Goal: Task Accomplishment & Management: Use online tool/utility

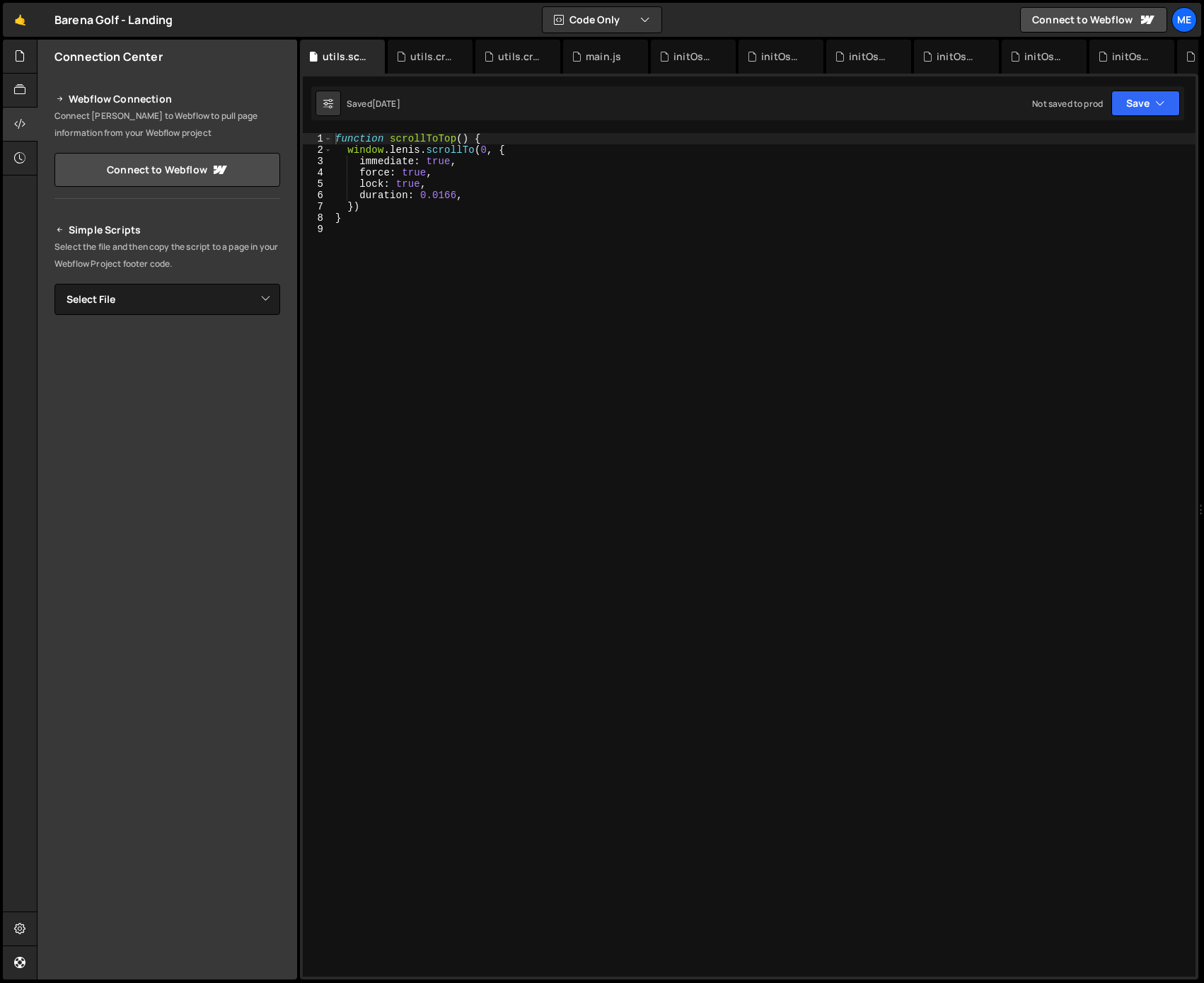
type textarea "}"
click at [716, 221] on div "function scrollToTop ( ) { window . [PERSON_NAME] . scrollTo ( 0 , { immediate …" at bounding box center [764, 566] width 863 height 866
click at [20, 74] on div at bounding box center [20, 90] width 35 height 34
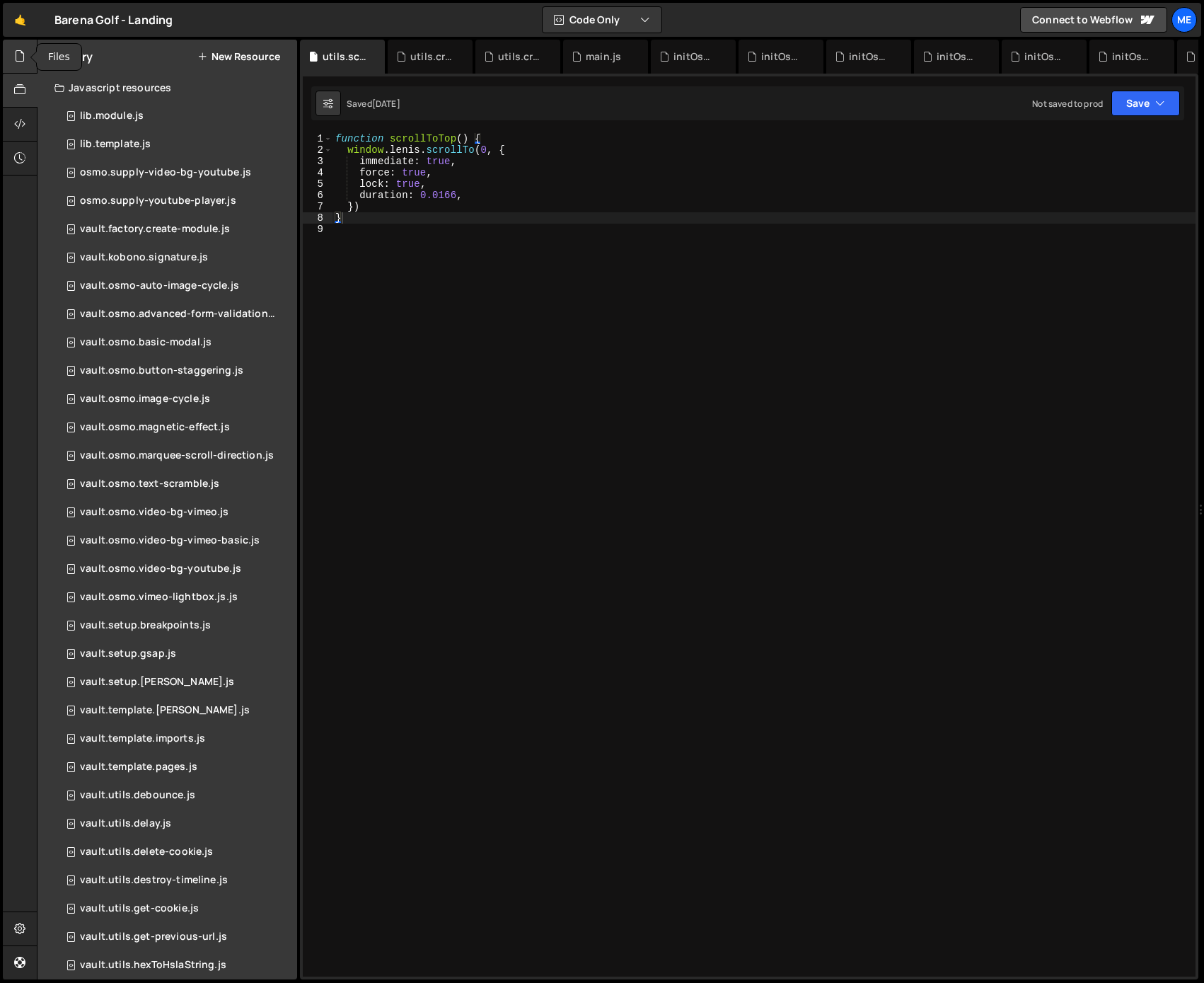
click at [23, 53] on icon at bounding box center [20, 56] width 11 height 16
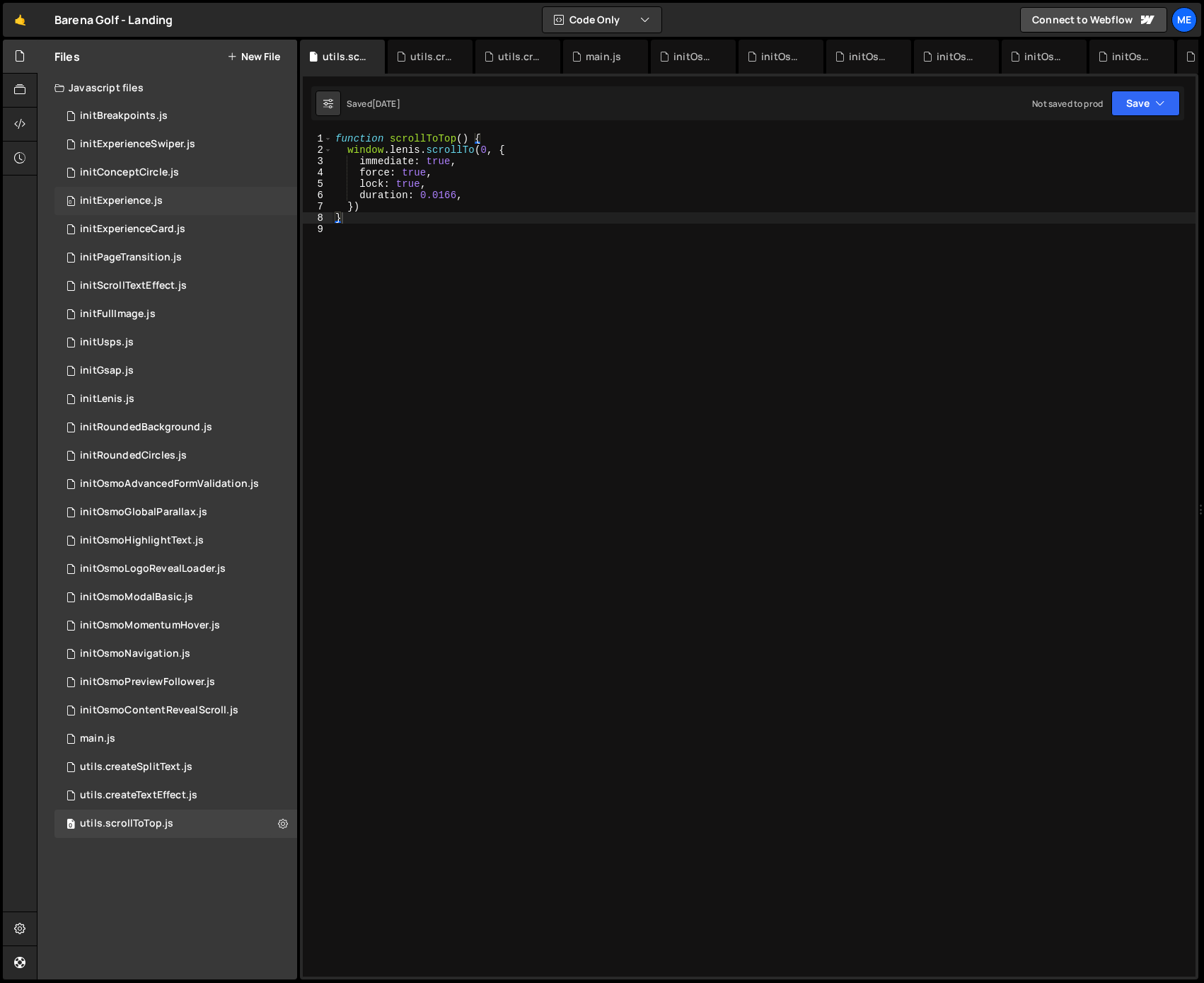
click at [131, 197] on div "initExperience.js" at bounding box center [122, 200] width 83 height 13
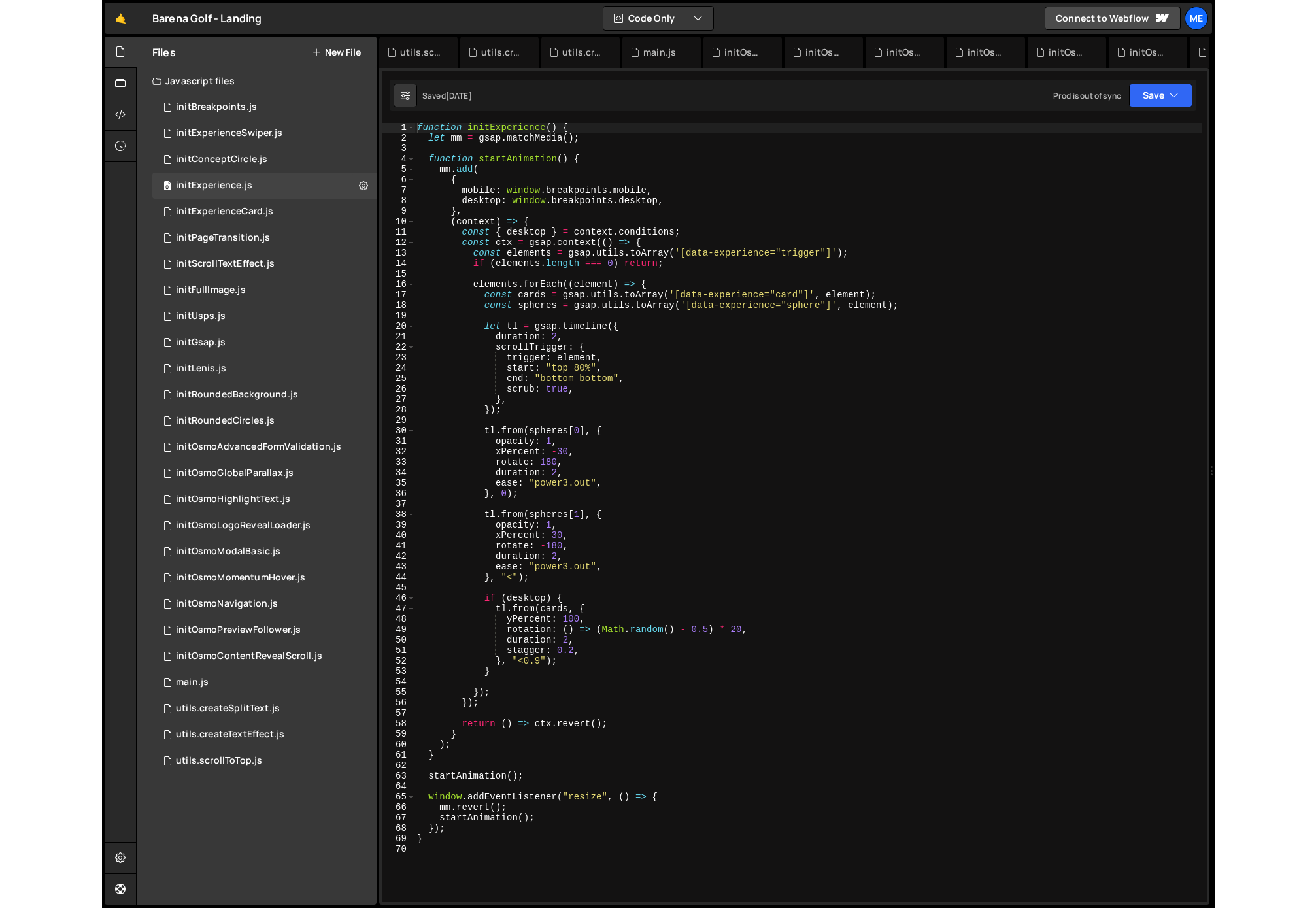
scroll to position [1, 0]
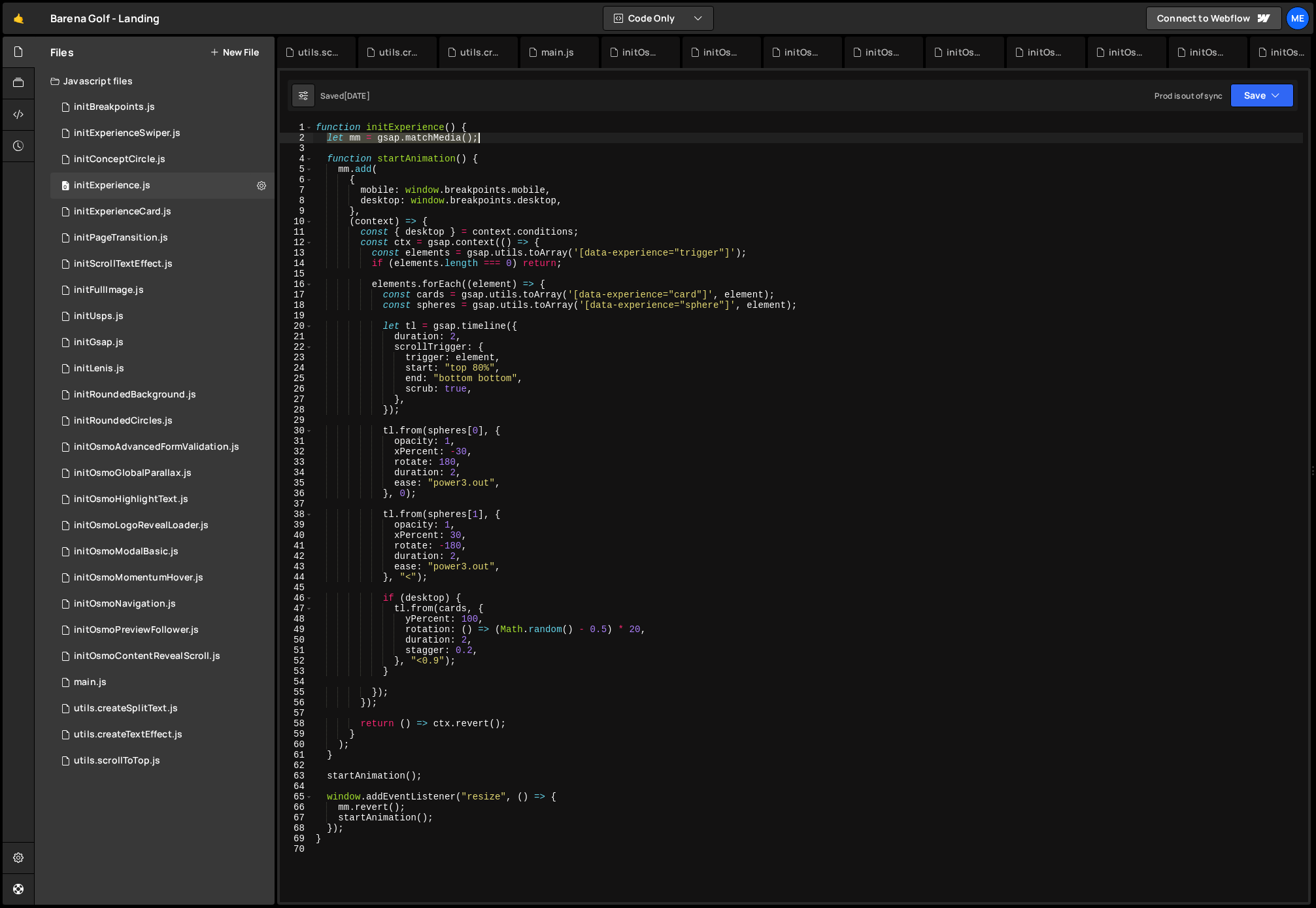
drag, startPoint x: 345, startPoint y: 136, endPoint x: 517, endPoint y: 139, distance: 172.0
click at [517, 139] on div "function initExperience ( ) { let mm = gsap . matchMedia ( ) ; function startAn…" at bounding box center [808, 522] width 990 height 800
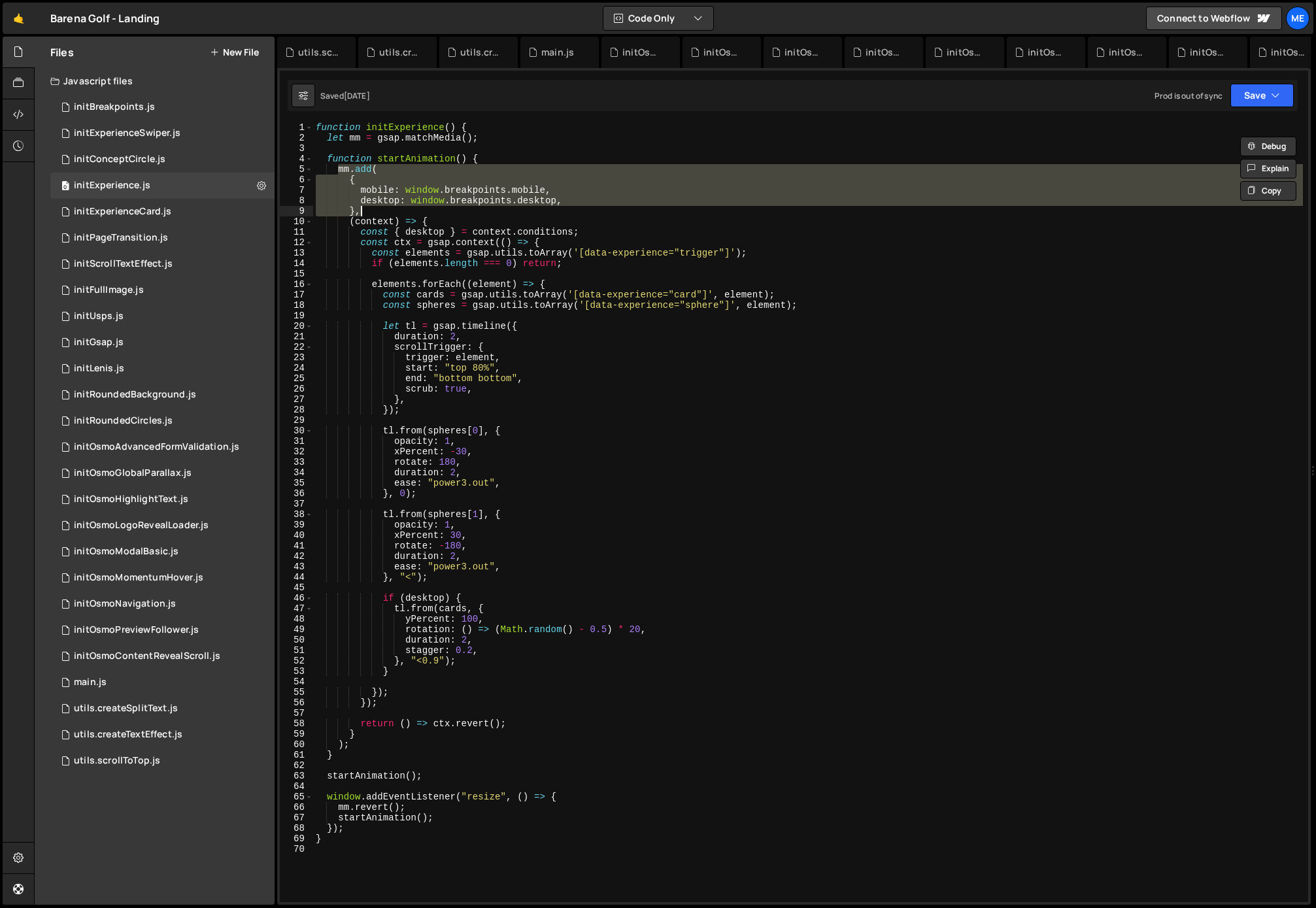
drag, startPoint x: 336, startPoint y: 170, endPoint x: 381, endPoint y: 211, distance: 60.9
click at [373, 211] on div "function initExperience ( ) { let mm = gsap . matchMedia ( ) ; function startAn…" at bounding box center [808, 522] width 990 height 800
click at [574, 210] on div "function initExperience ( ) { let mm = gsap . matchMedia ( ) ; function startAn…" at bounding box center [808, 512] width 990 height 779
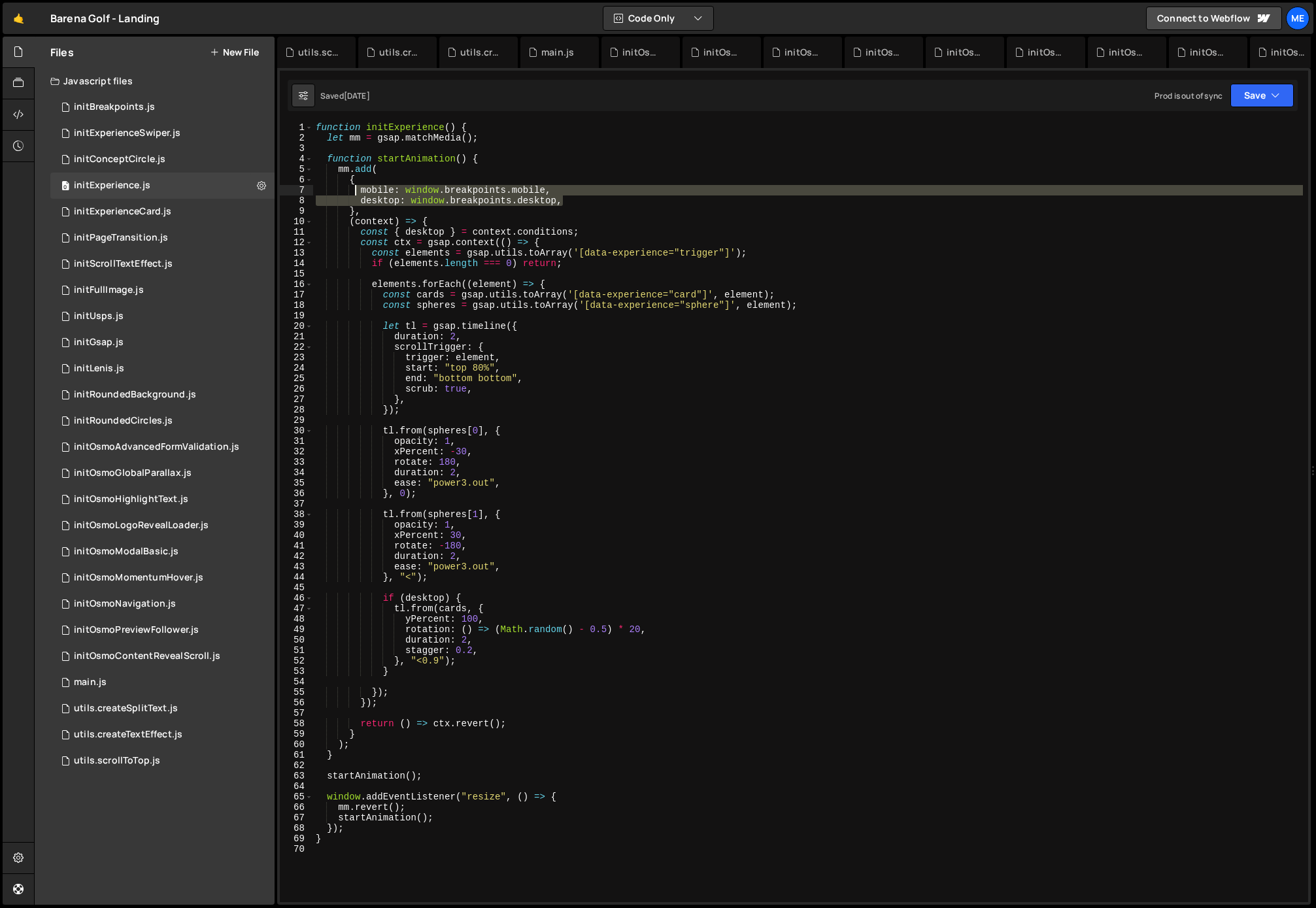
drag, startPoint x: 562, startPoint y: 202, endPoint x: 352, endPoint y: 191, distance: 210.3
click at [352, 191] on div "function initExperience ( ) { let mm = gsap . matchMedia ( ) ; function startAn…" at bounding box center [808, 522] width 990 height 800
drag, startPoint x: 370, startPoint y: 189, endPoint x: 372, endPoint y: 197, distance: 8.2
click at [370, 189] on div "function initExperience ( ) { let mm = gsap . matchMedia ( ) ; function startAn…" at bounding box center [808, 512] width 990 height 779
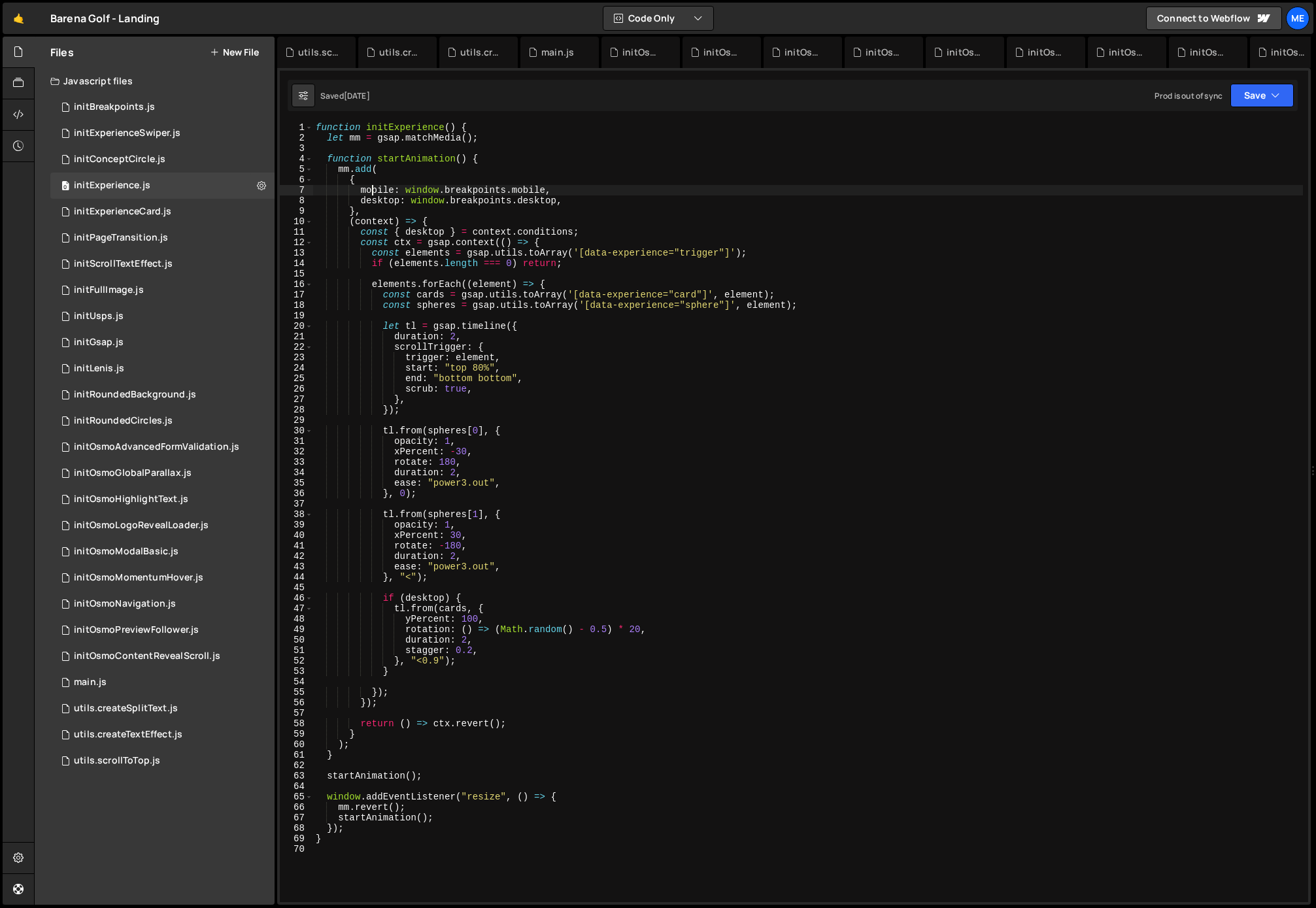
click at [373, 198] on div "function initExperience ( ) { let mm = gsap . matchMedia ( ) ; function startAn…" at bounding box center [808, 522] width 990 height 800
drag, startPoint x: 501, startPoint y: 203, endPoint x: 492, endPoint y: 204, distance: 9.1
click at [500, 203] on div "function initExperience ( ) { let mm = gsap . matchMedia ( ) ; function startAn…" at bounding box center [808, 522] width 990 height 800
drag, startPoint x: 359, startPoint y: 220, endPoint x: 474, endPoint y: 222, distance: 115.0
click at [476, 220] on div "function initExperience ( ) { let mm = gsap . matchMedia ( ) ; function startAn…" at bounding box center [808, 522] width 990 height 800
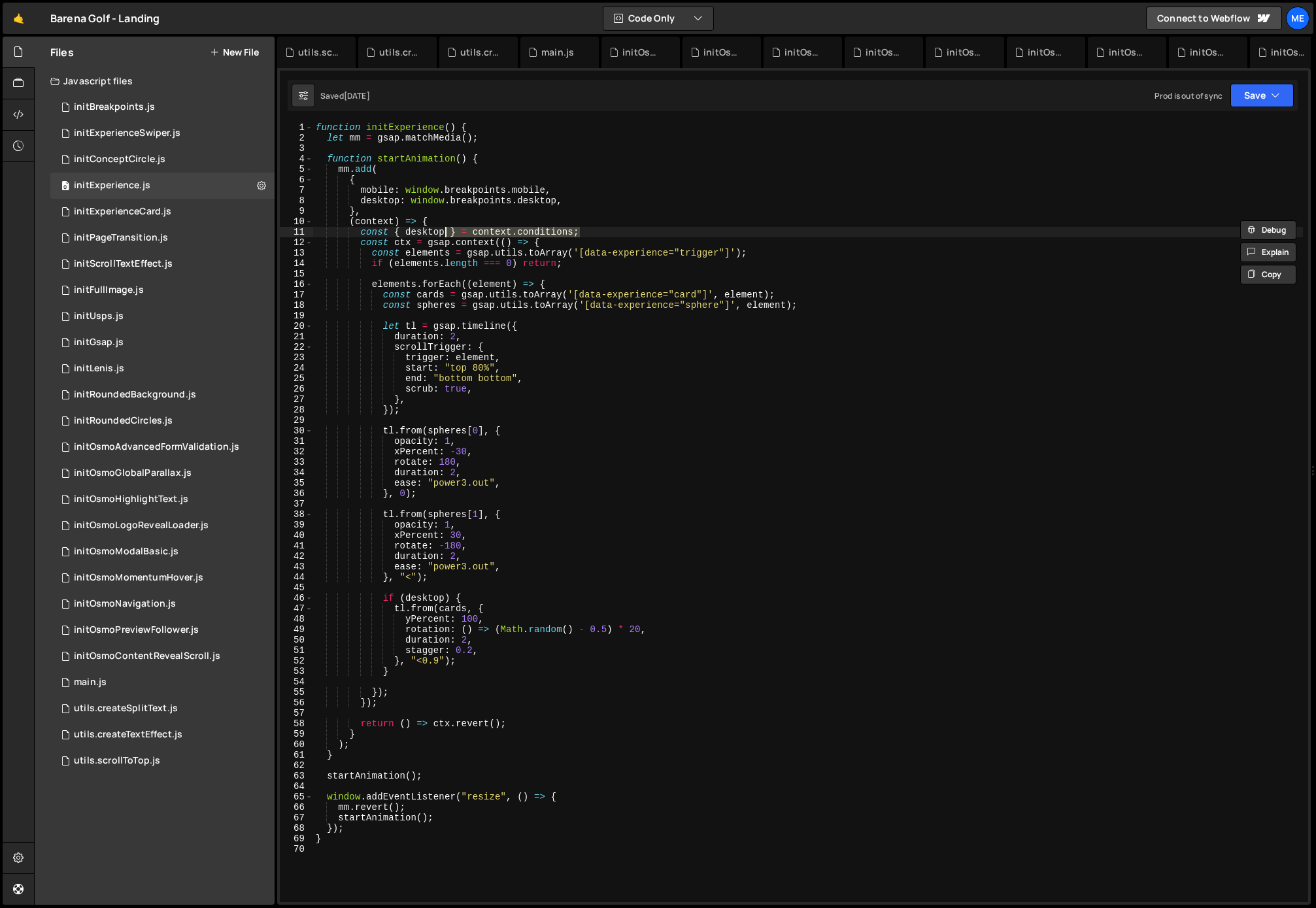
drag, startPoint x: 581, startPoint y: 232, endPoint x: 414, endPoint y: 231, distance: 167.0
click at [415, 231] on div "function initExperience ( ) { let mm = gsap . matchMedia ( ) ; function startAn…" at bounding box center [808, 522] width 990 height 800
click at [412, 231] on div "function initExperience ( ) { let mm = gsap . matchMedia ( ) ; function startAn…" at bounding box center [808, 522] width 990 height 800
click at [421, 232] on div "function initExperience ( ) { let mm = gsap . matchMedia ( ) ; function startAn…" at bounding box center [808, 512] width 990 height 779
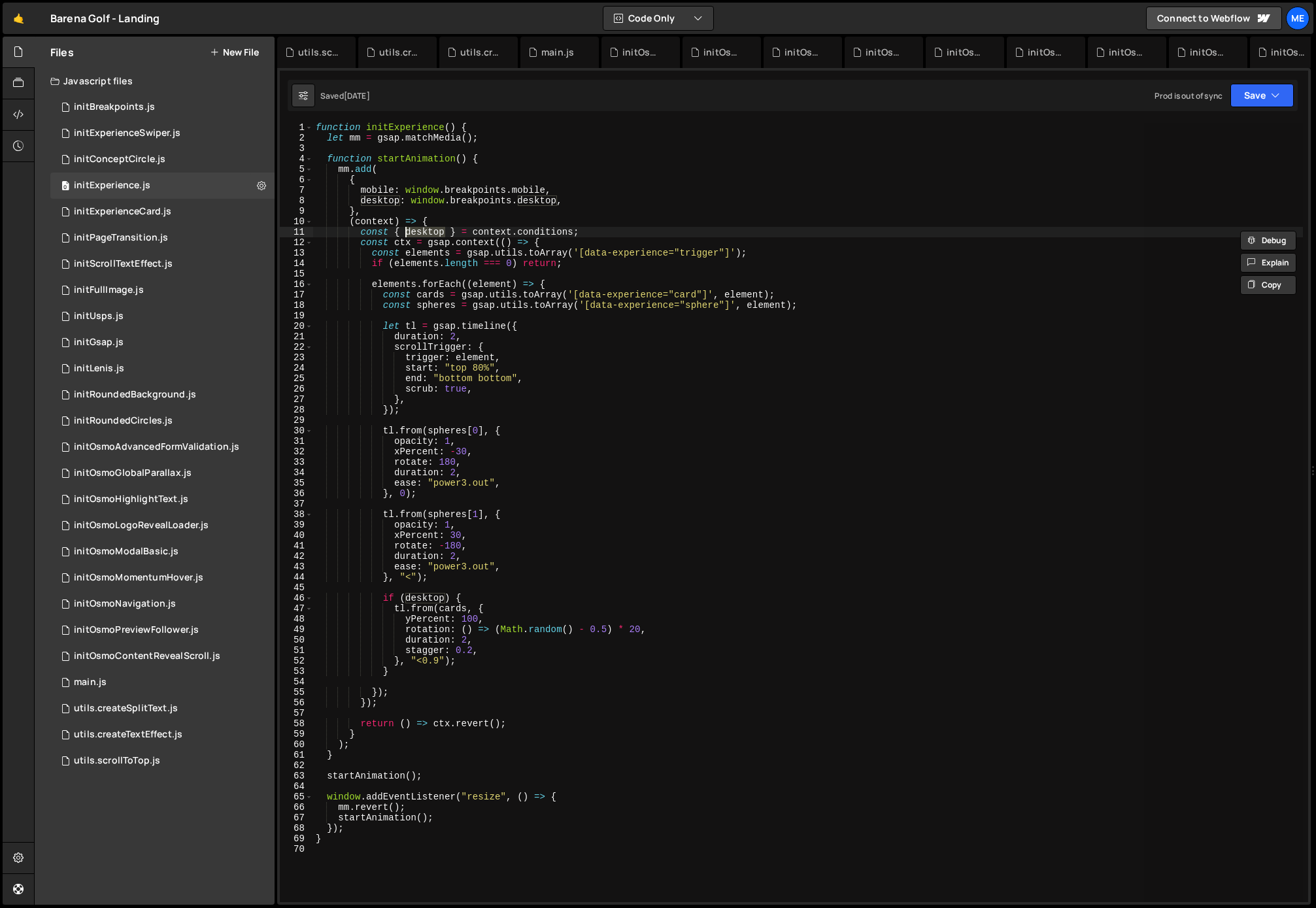
click at [421, 232] on div "function initExperience ( ) { let mm = gsap . matchMedia ( ) ; function startAn…" at bounding box center [808, 522] width 990 height 800
click at [426, 602] on div "function initExperience ( ) { let mm = gsap . matchMedia ( ) ; function startAn…" at bounding box center [808, 522] width 990 height 800
type textarea "if (desktop) {"
click at [426, 602] on div "function initExperience ( ) { let mm = gsap . matchMedia ( ) ; function startAn…" at bounding box center [808, 522] width 990 height 800
click at [168, 241] on div "0 initPageTransition.js 0" at bounding box center [162, 238] width 224 height 26
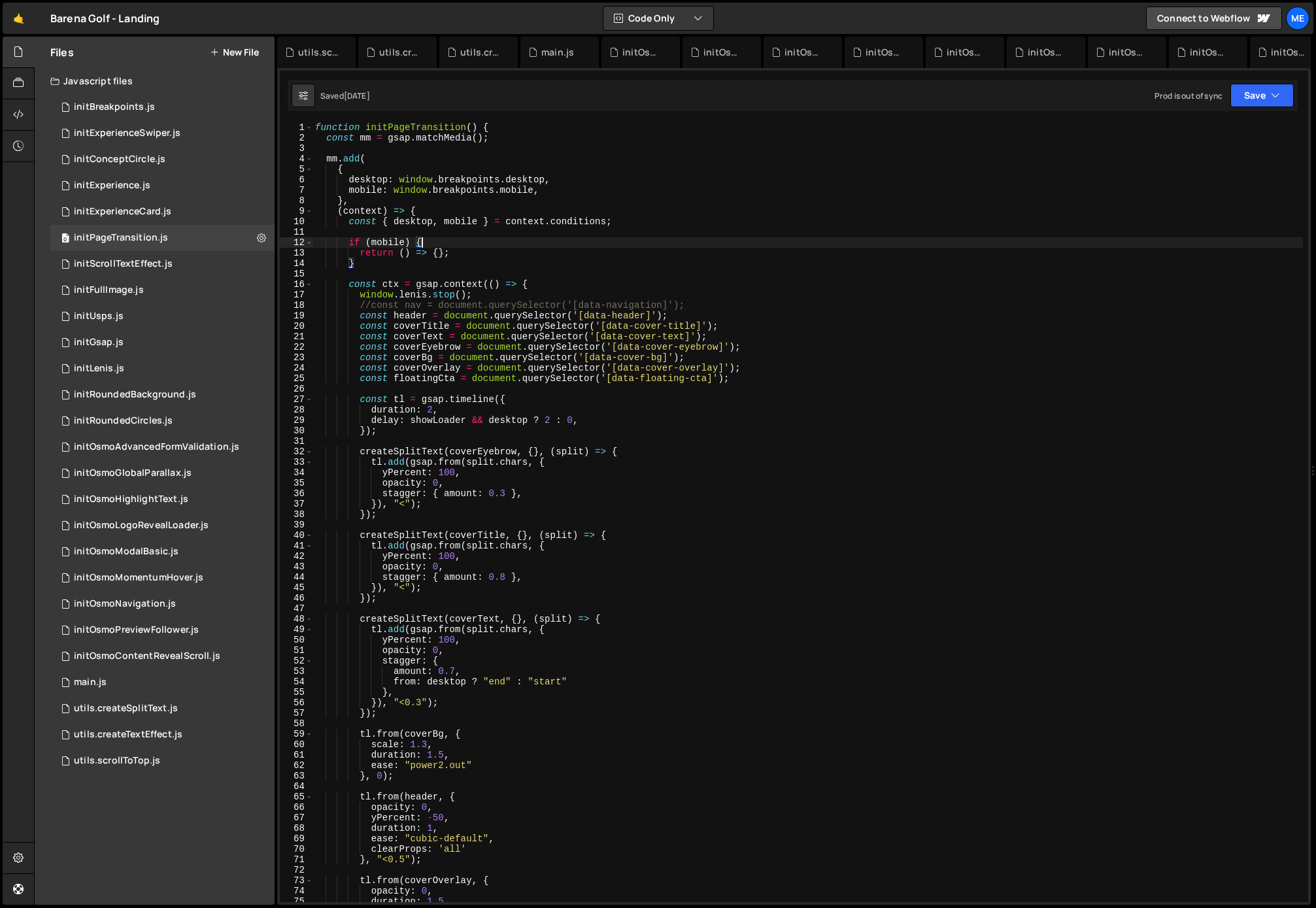
drag, startPoint x: 521, startPoint y: 247, endPoint x: 389, endPoint y: 243, distance: 132.1
click at [520, 246] on div "function initPageTransition ( ) { const mm = gsap . matchMedia ( ) ; mm . add (…" at bounding box center [808, 522] width 991 height 800
click at [386, 238] on div "function initPageTransition ( ) { const mm = gsap . matchMedia ( ) ; mm . add (…" at bounding box center [808, 522] width 991 height 800
drag, startPoint x: 503, startPoint y: 183, endPoint x: 523, endPoint y: 184, distance: 20.0
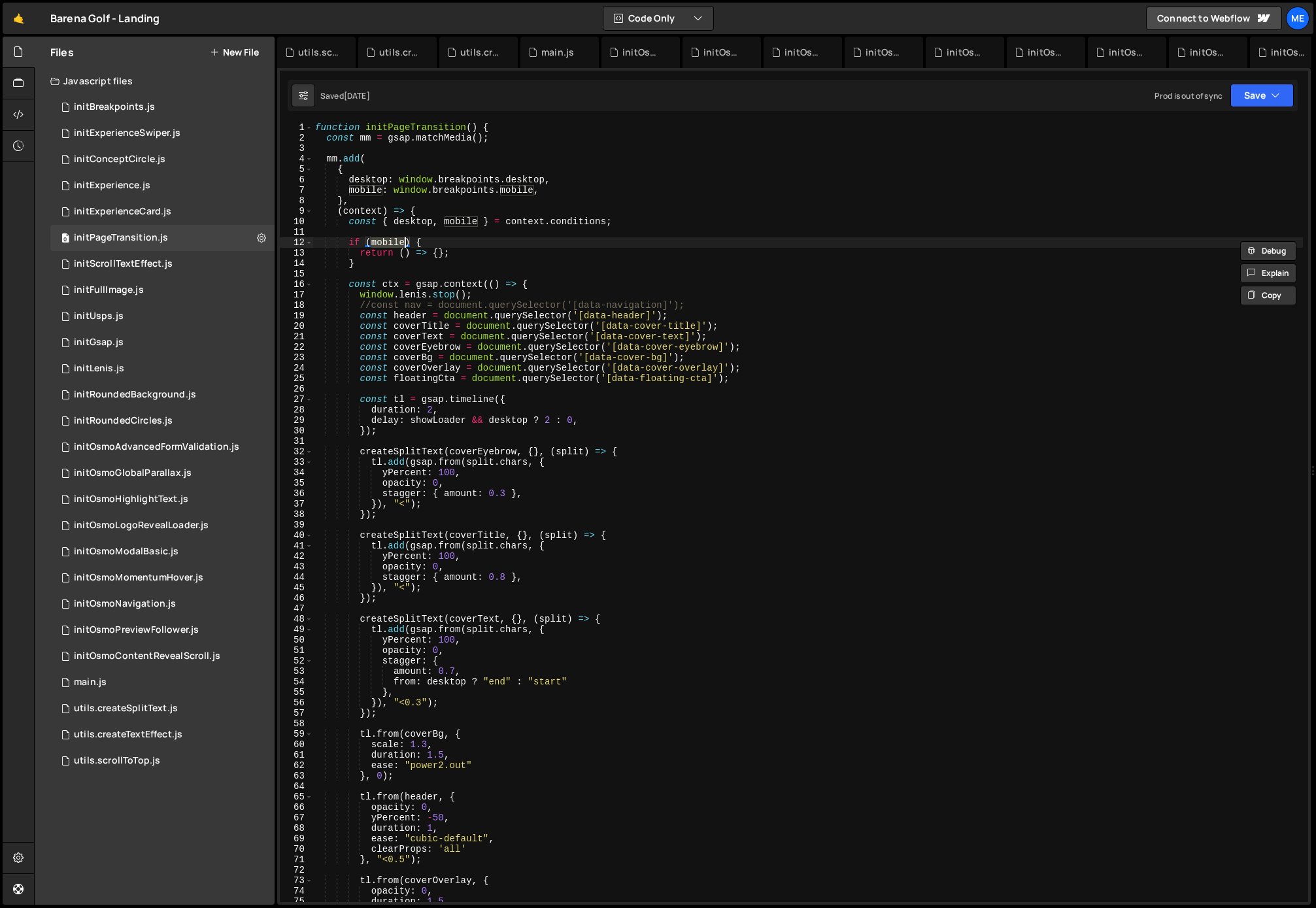
click at [523, 184] on div "function initPageTransition ( ) { const mm = gsap . matchMedia ( ) ; mm . add (…" at bounding box center [808, 522] width 991 height 800
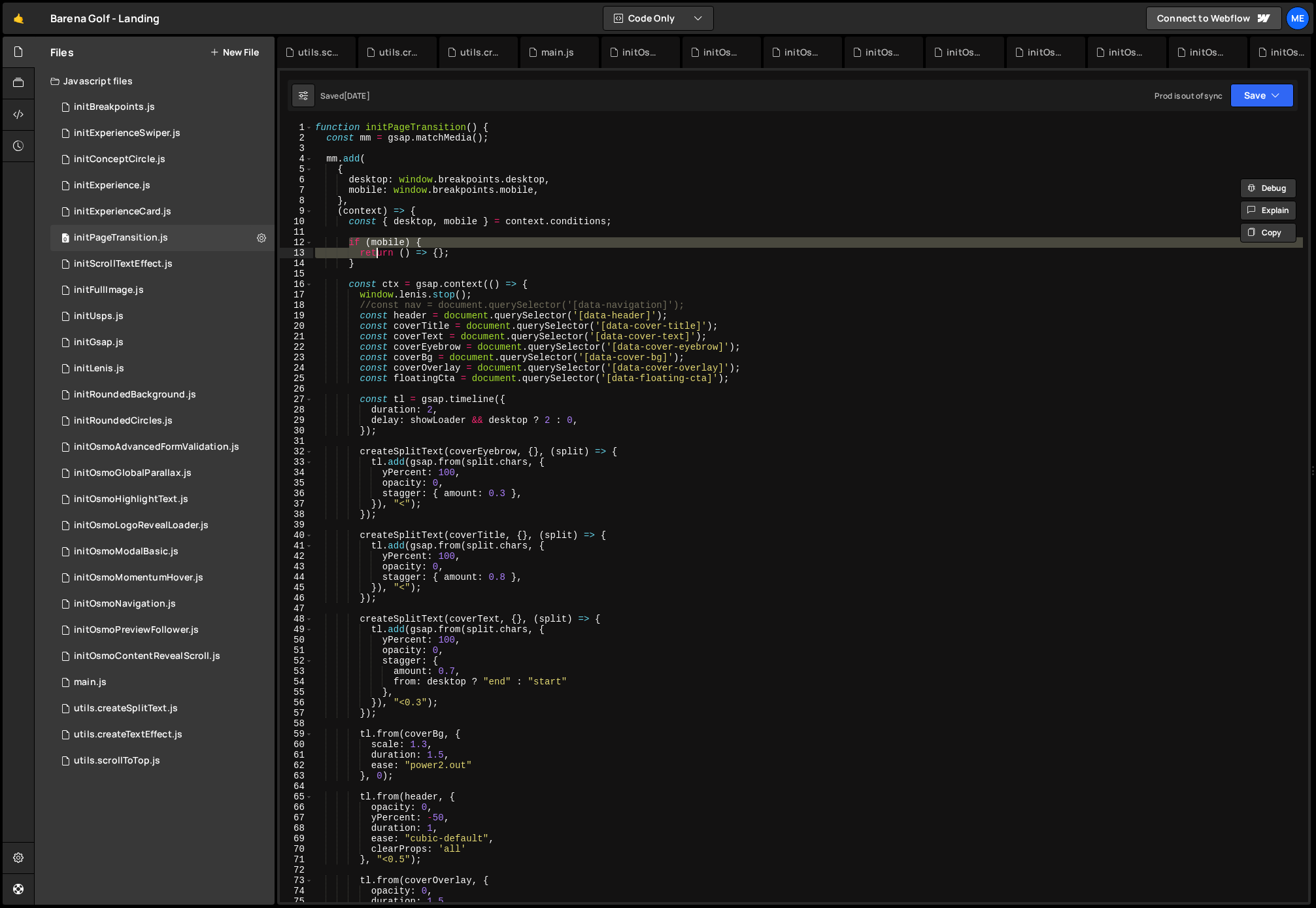
drag, startPoint x: 347, startPoint y: 240, endPoint x: 378, endPoint y: 260, distance: 36.9
click at [376, 259] on div "function initPageTransition ( ) { const mm = gsap . matchMedia ( ) ; mm . add (…" at bounding box center [808, 522] width 991 height 800
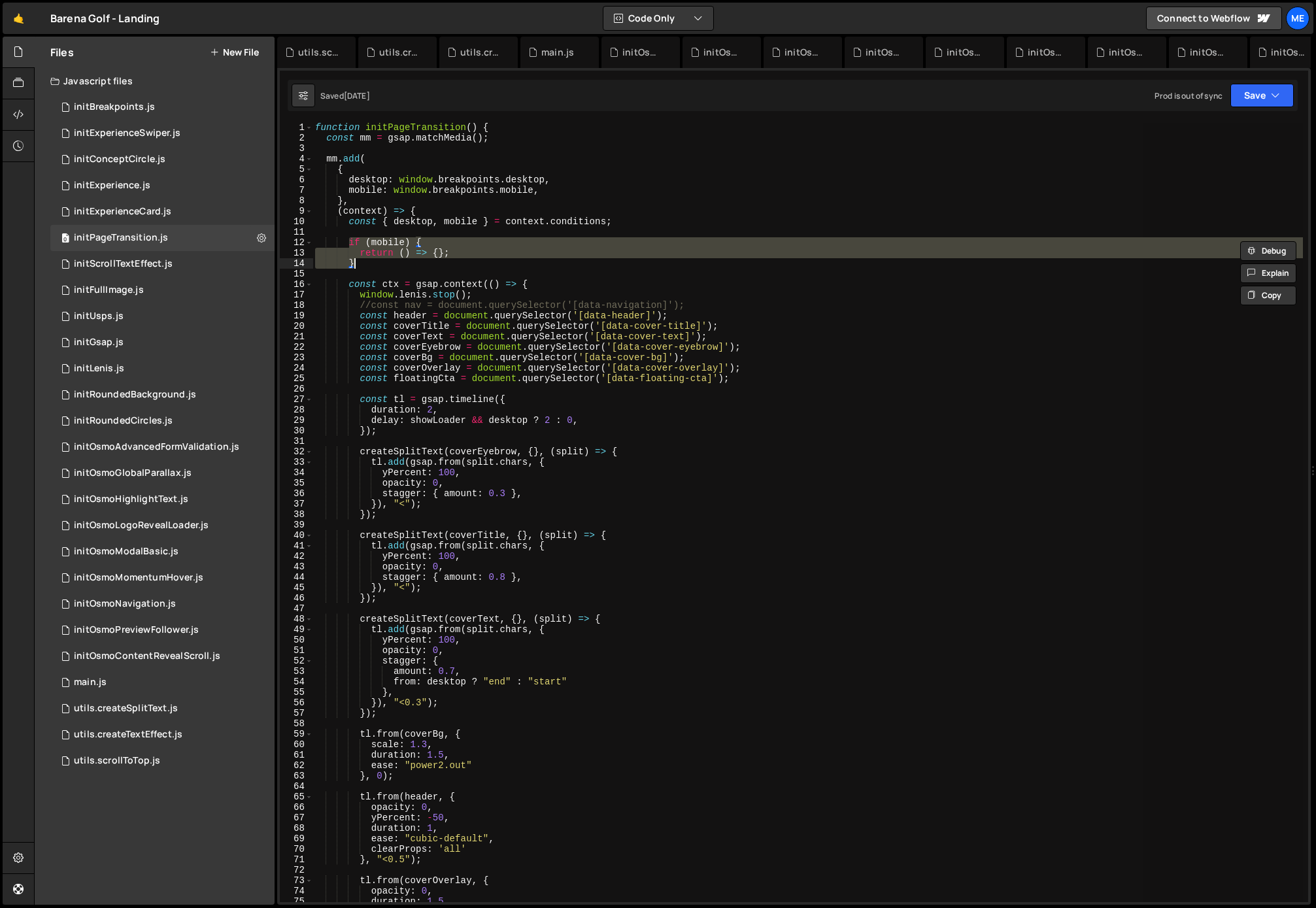
click at [575, 256] on div "function initPageTransition ( ) { const mm = gsap . matchMedia ( ) ; mm . add (…" at bounding box center [808, 512] width 991 height 779
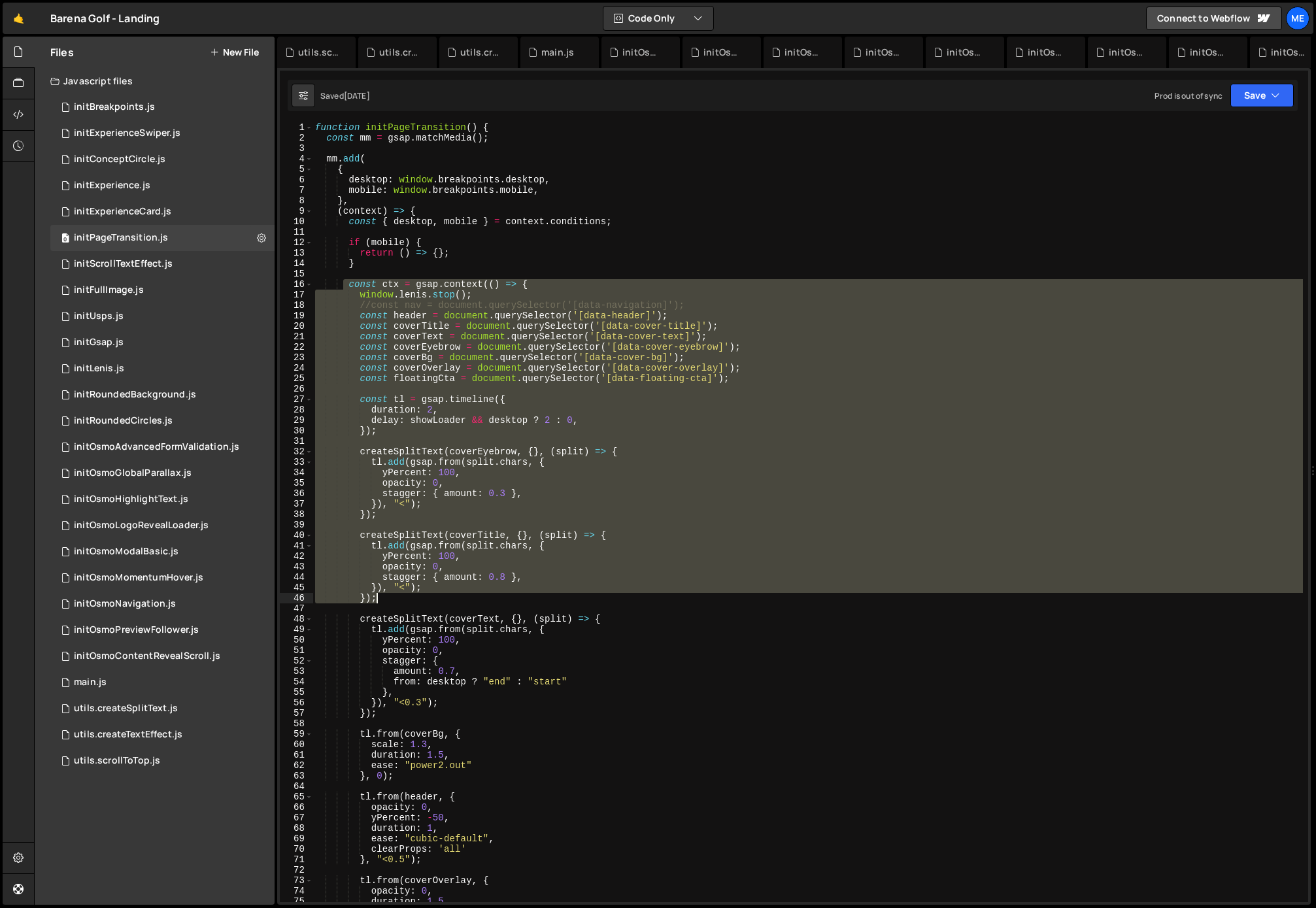
drag, startPoint x: 355, startPoint y: 285, endPoint x: 452, endPoint y: 602, distance: 331.5
click at [451, 602] on div "function initPageTransition ( ) { const mm = gsap . matchMedia ( ) ; mm . add (…" at bounding box center [808, 522] width 991 height 800
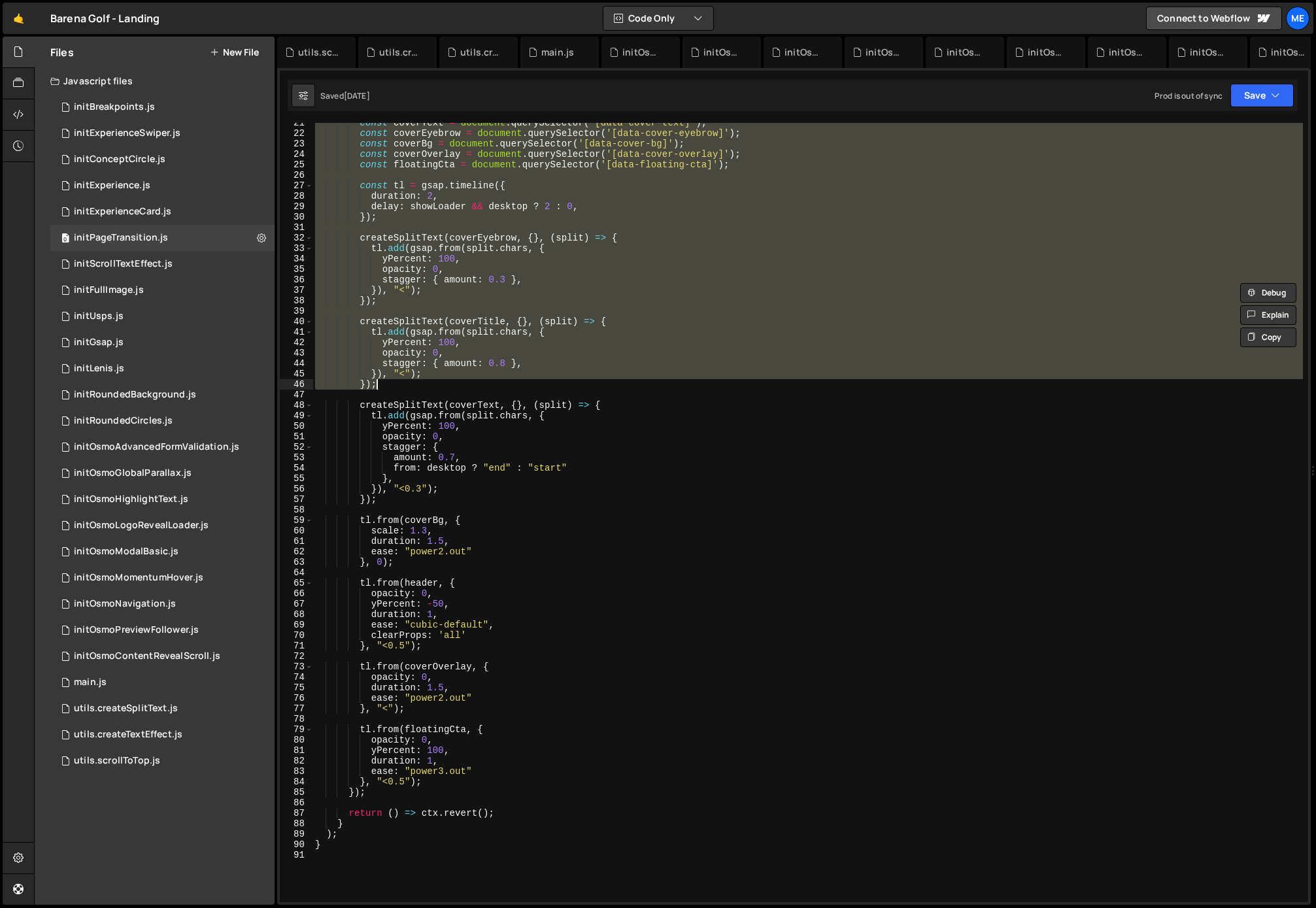
scroll to position [214, 0]
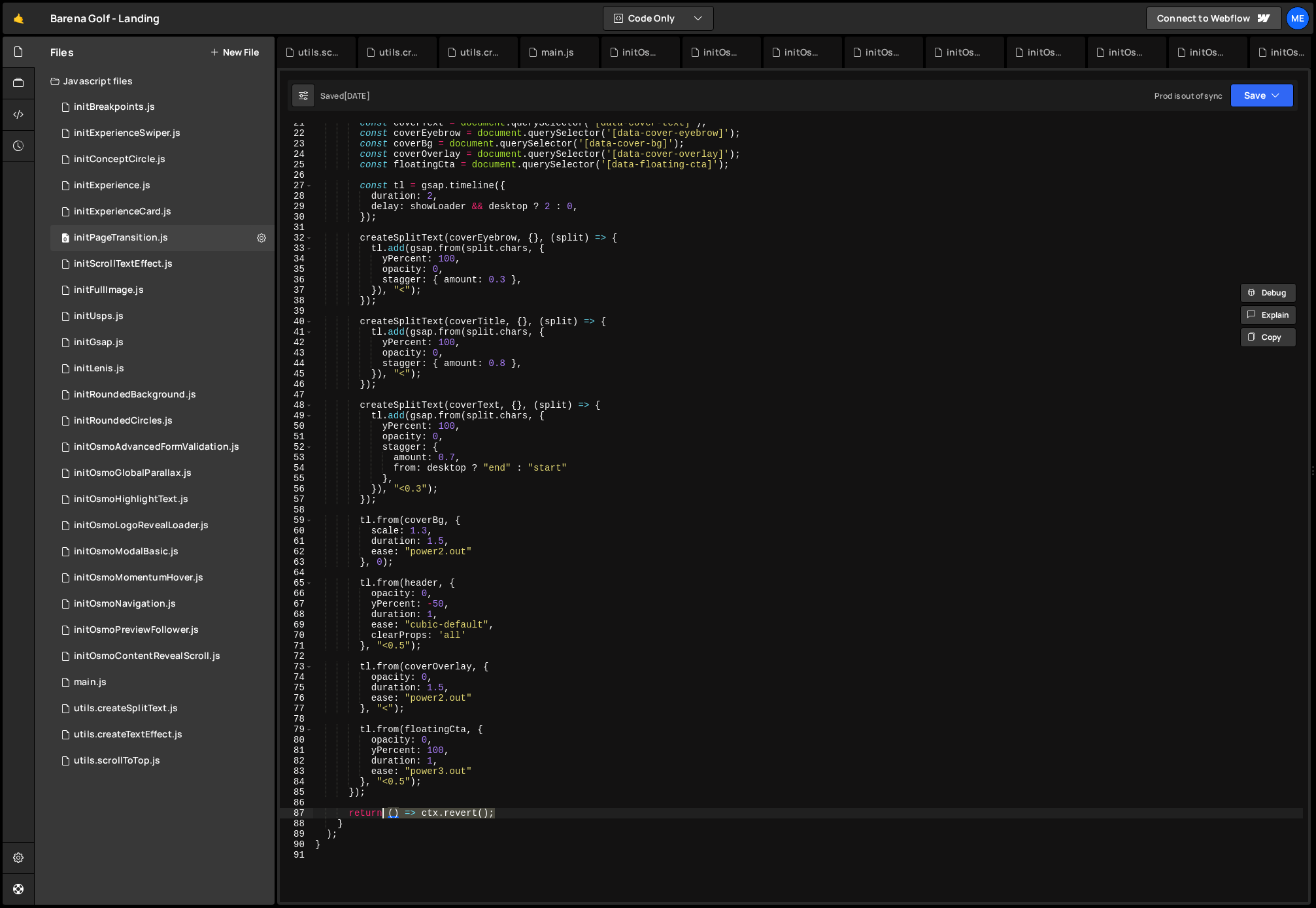
drag, startPoint x: 520, startPoint y: 817, endPoint x: 341, endPoint y: 811, distance: 179.1
click at [340, 811] on div "const coverText = document . querySelector ( '[data-cover-text]' ) ; const cove…" at bounding box center [808, 518] width 991 height 800
type textarea "return () => ctx.revert();"
